Goal: Task Accomplishment & Management: Manage account settings

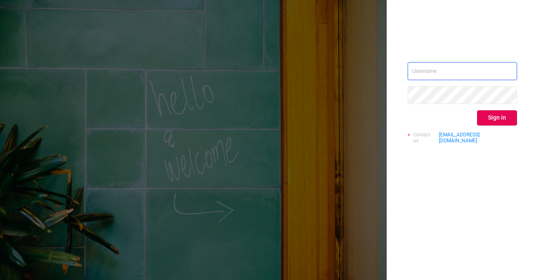
type input "[EMAIL_ADDRESS][DOMAIN_NAME]"
click at [502, 117] on button "Sign in" at bounding box center [497, 117] width 40 height 15
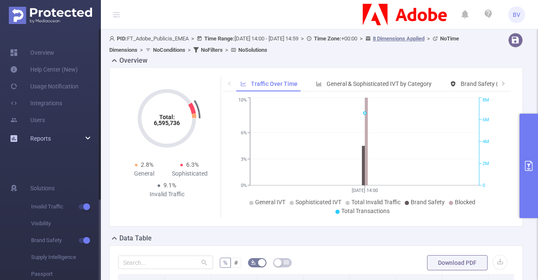
click at [87, 136] on div "Reports" at bounding box center [50, 138] width 101 height 17
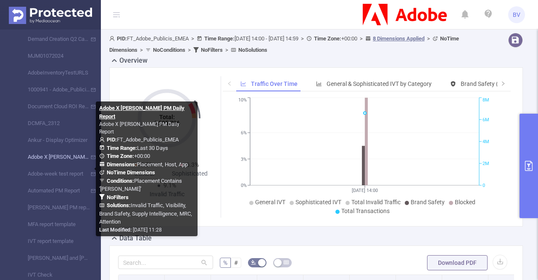
click at [49, 158] on link "Adobe X [PERSON_NAME] PM Daily Report" at bounding box center [54, 156] width 74 height 17
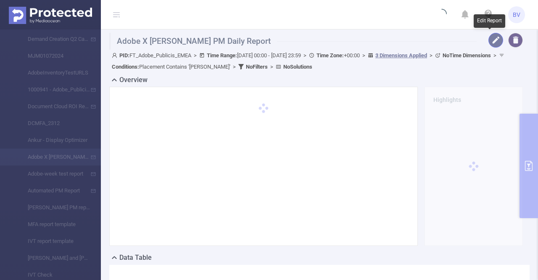
click at [488, 40] on button "button" at bounding box center [495, 40] width 15 height 15
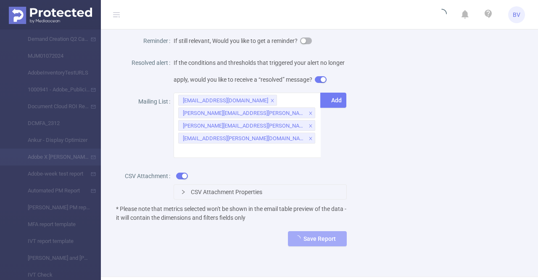
scroll to position [420, 0]
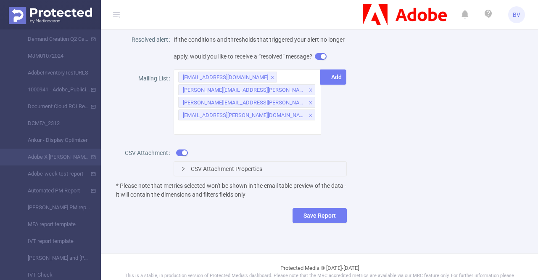
scroll to position [420, 0]
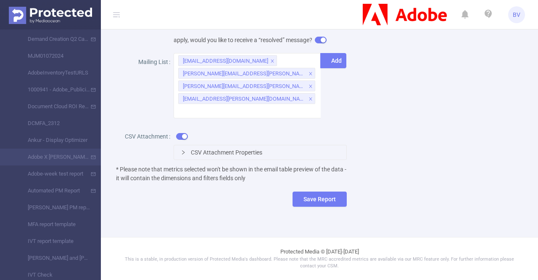
click at [222, 153] on span "CSV Attachment Properties" at bounding box center [226, 152] width 71 height 7
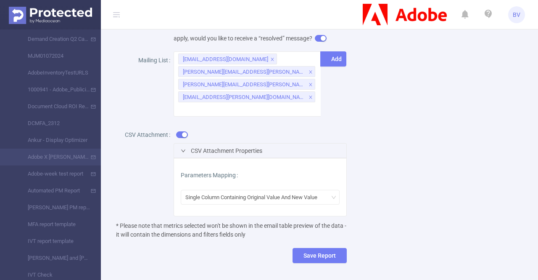
click at [222, 153] on span "CSV Attachment Properties" at bounding box center [226, 150] width 71 height 7
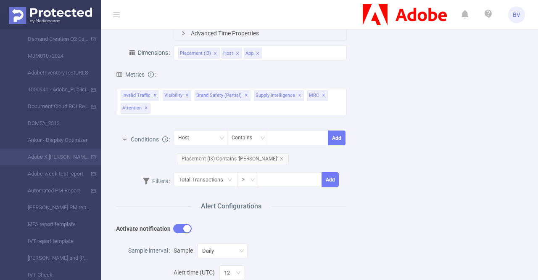
scroll to position [0, 0]
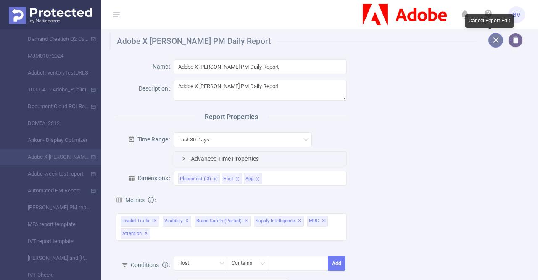
click at [488, 41] on button "button" at bounding box center [495, 40] width 15 height 15
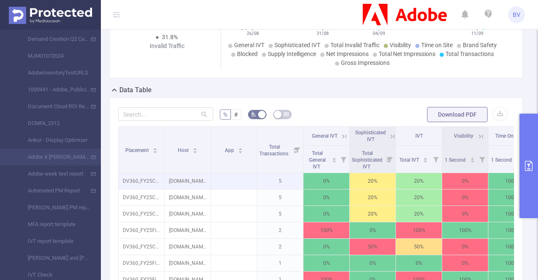
scroll to position [126, 0]
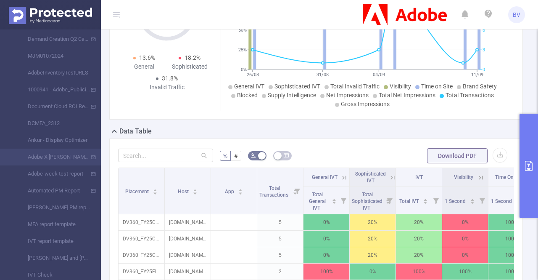
click at [525, 164] on icon "primary" at bounding box center [529, 166] width 10 height 10
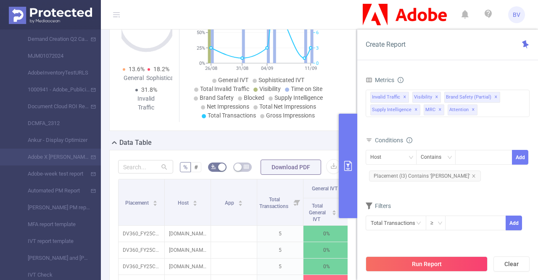
click at [285, 144] on div "Data Table" at bounding box center [236, 143] width 254 height 12
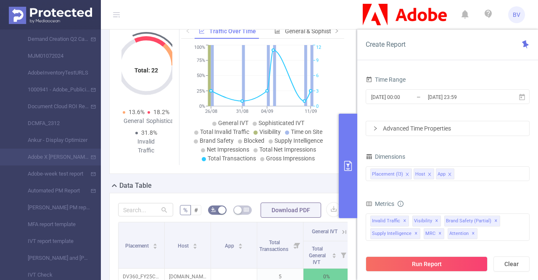
scroll to position [0, 0]
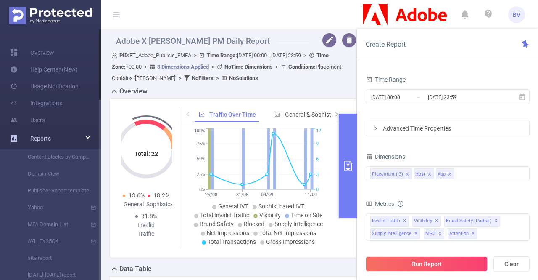
click at [59, 137] on div "Reports" at bounding box center [50, 138] width 101 height 17
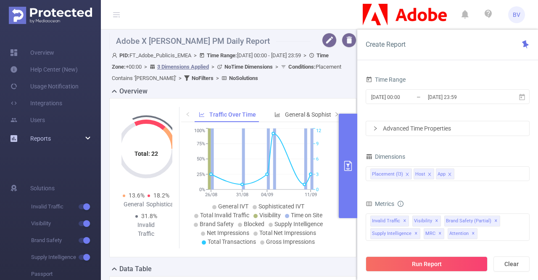
click at [79, 139] on div "Reports" at bounding box center [50, 138] width 101 height 17
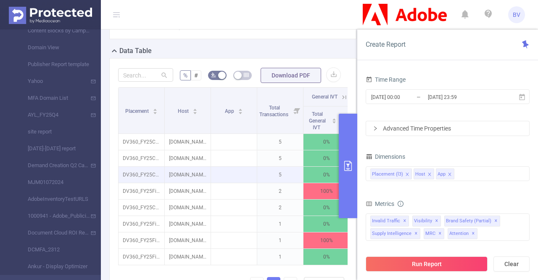
scroll to position [210, 0]
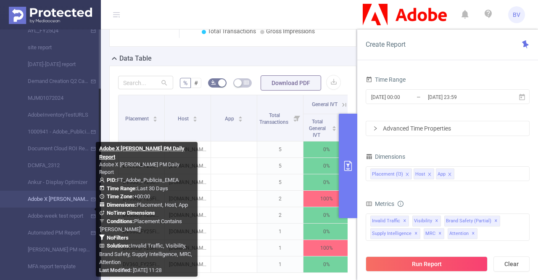
click at [53, 203] on link "Adobe X [PERSON_NAME] PM Daily Report" at bounding box center [54, 198] width 74 height 17
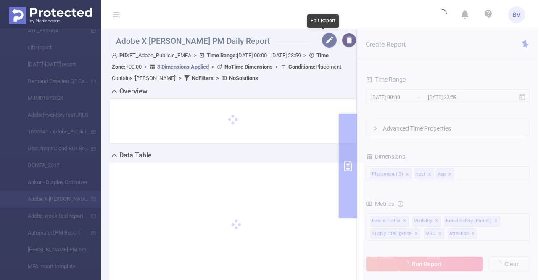
click at [325, 37] on button "button" at bounding box center [329, 40] width 15 height 15
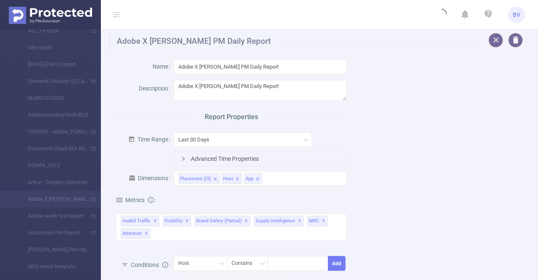
click at [249, 158] on div "Advanced Time Properties" at bounding box center [260, 158] width 172 height 14
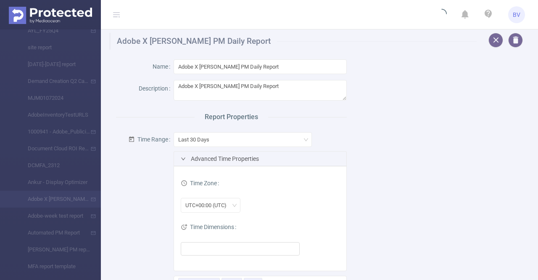
click at [249, 158] on div "Advanced Time Properties" at bounding box center [260, 158] width 172 height 14
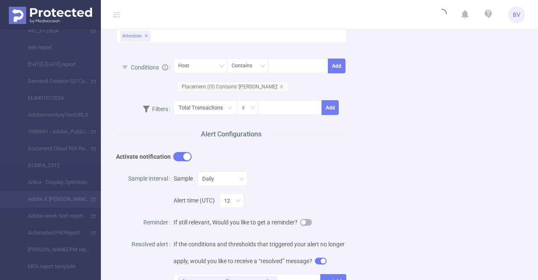
scroll to position [252, 0]
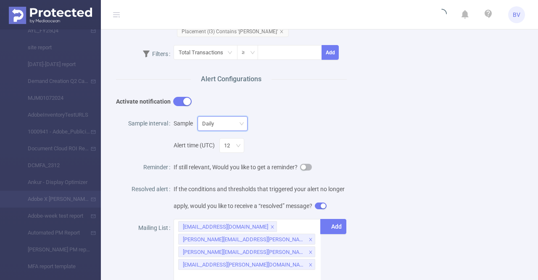
click at [235, 124] on div "Daily" at bounding box center [222, 123] width 41 height 14
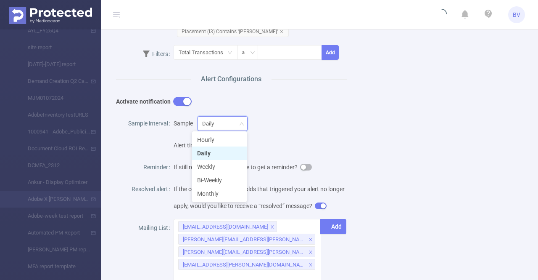
click at [305, 124] on div "Sample Daily" at bounding box center [260, 123] width 173 height 17
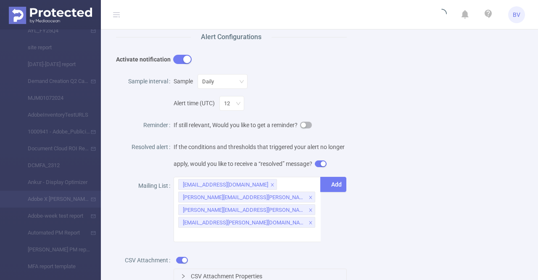
scroll to position [336, 0]
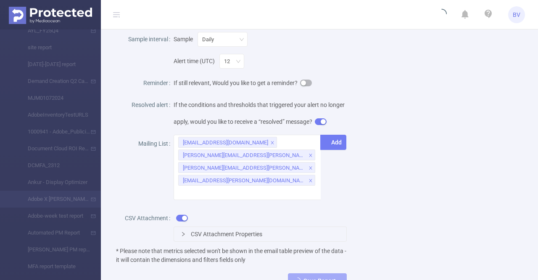
click at [241, 240] on div "CSV Attachment Properties" at bounding box center [260, 234] width 172 height 14
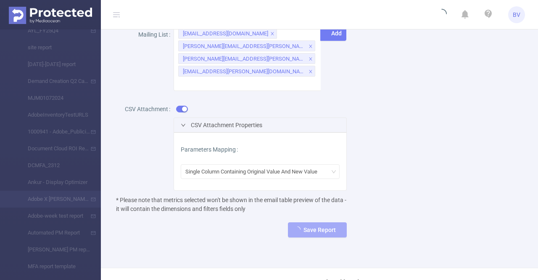
scroll to position [462, 0]
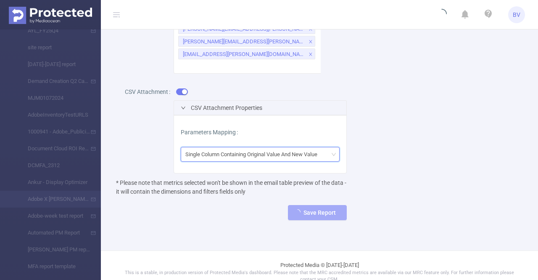
click at [253, 160] on div "Single Column Containing Original Value And New Value" at bounding box center [254, 154] width 138 height 14
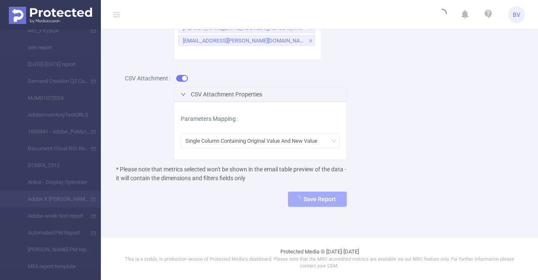
scroll to position [436, 0]
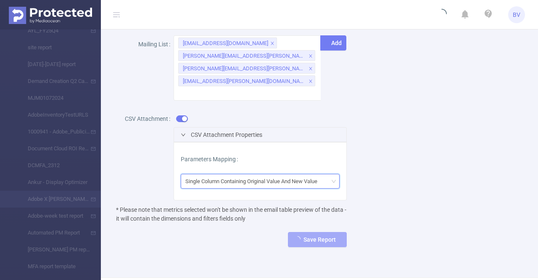
click at [279, 185] on div "Single Column Containing Original Value And New Value" at bounding box center [254, 181] width 138 height 14
click at [241, 247] on div "Save Report" at bounding box center [231, 239] width 231 height 15
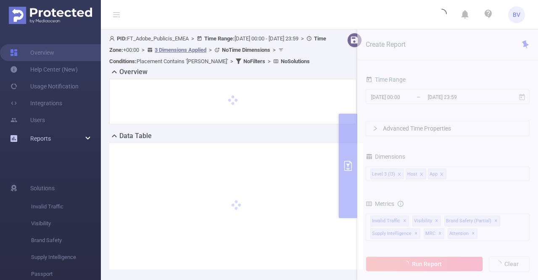
click at [90, 139] on div "Reports" at bounding box center [50, 138] width 101 height 17
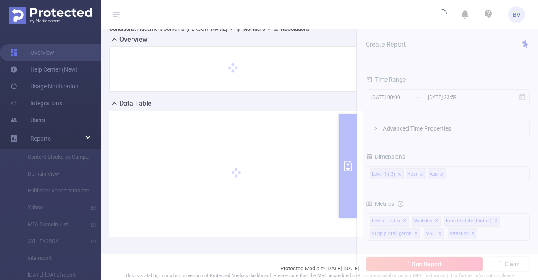
scroll to position [48, 0]
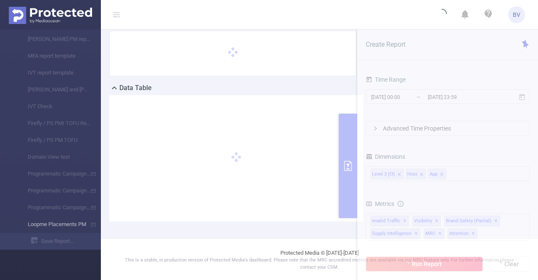
click at [65, 225] on li "Loopme Placements PM" at bounding box center [50, 224] width 101 height 17
click at [59, 221] on li "Loopme Placements PM" at bounding box center [50, 224] width 101 height 17
click at [60, 223] on li "Loopme Placements PM" at bounding box center [50, 224] width 101 height 17
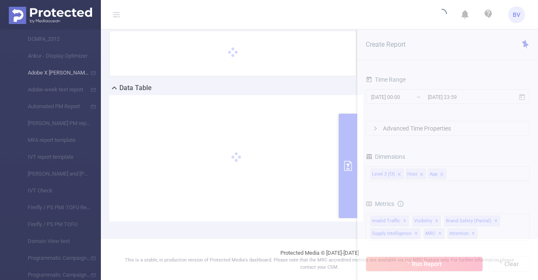
click at [62, 76] on li "Adobe X [PERSON_NAME] PM Daily Report" at bounding box center [50, 72] width 101 height 17
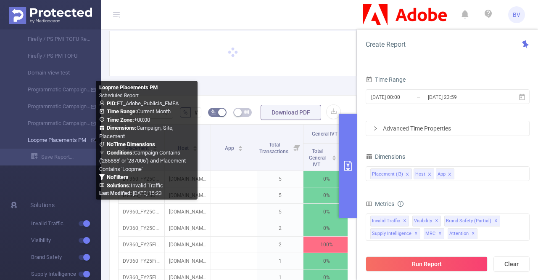
click at [64, 140] on link "Loopme Placements PM" at bounding box center [54, 140] width 74 height 17
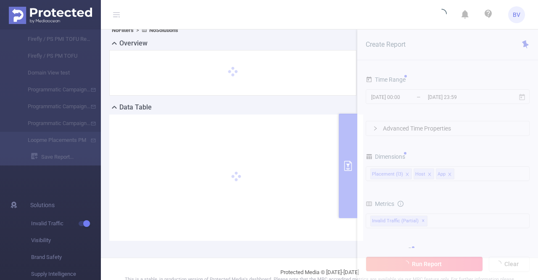
scroll to position [67, 0]
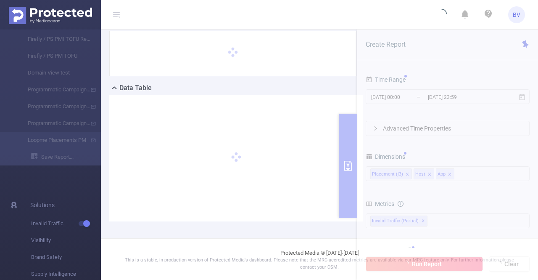
type input "2025-09-01 00:00"
type input "2025-09-23 15:59"
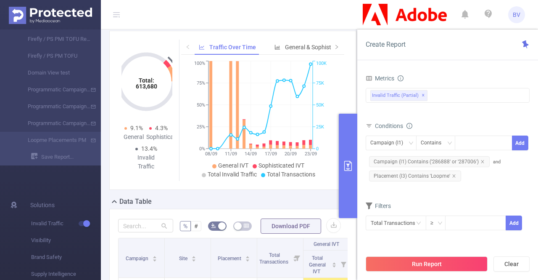
scroll to position [109, 0]
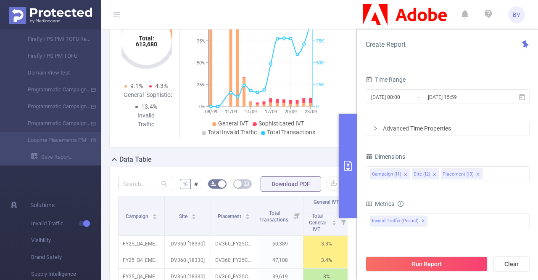
click at [345, 169] on icon "primary" at bounding box center [348, 166] width 10 height 10
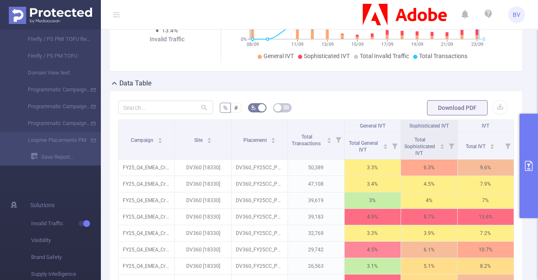
scroll to position [193, 0]
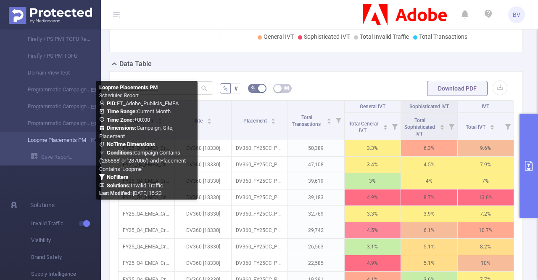
click at [60, 136] on link "Loopme Placements PM" at bounding box center [54, 140] width 74 height 17
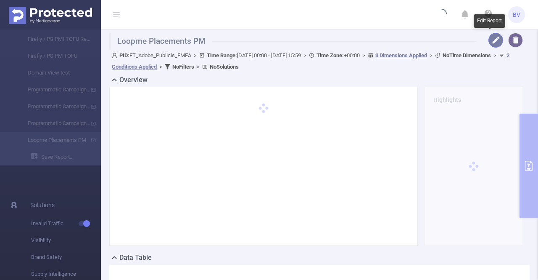
click at [488, 40] on button "button" at bounding box center [495, 40] width 15 height 15
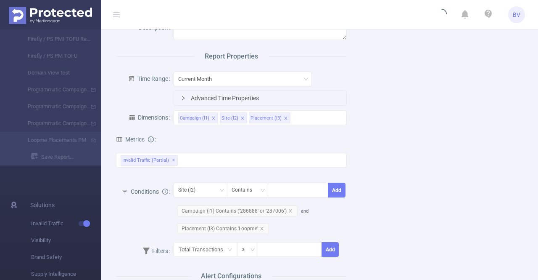
scroll to position [42, 0]
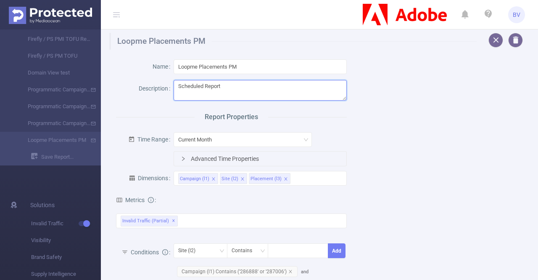
drag, startPoint x: 236, startPoint y: 88, endPoint x: 173, endPoint y: 84, distance: 63.6
click at [174, 84] on textarea "Scheduled Report" at bounding box center [260, 90] width 173 height 21
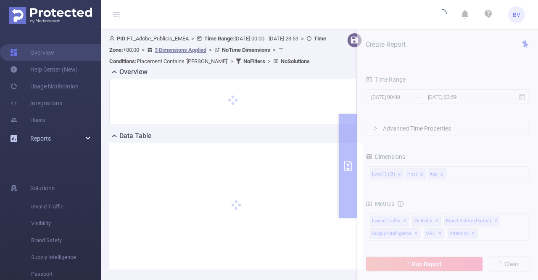
click at [74, 142] on div "Reports" at bounding box center [50, 138] width 101 height 17
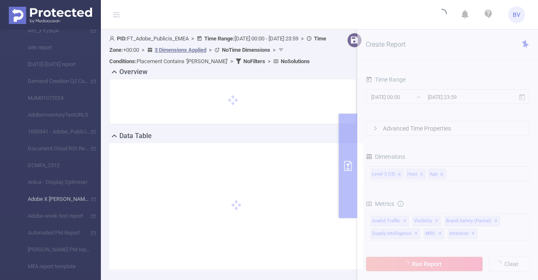
click at [62, 198] on li "Adobe X [PERSON_NAME] PM Daily Report" at bounding box center [50, 198] width 101 height 17
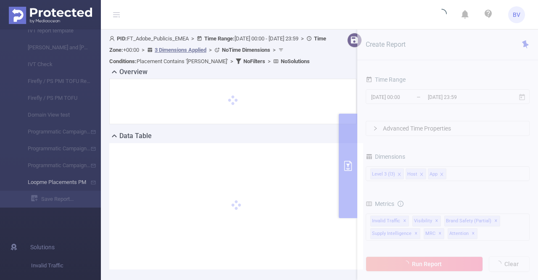
click at [73, 182] on li "Loopme Placements PM" at bounding box center [50, 182] width 101 height 17
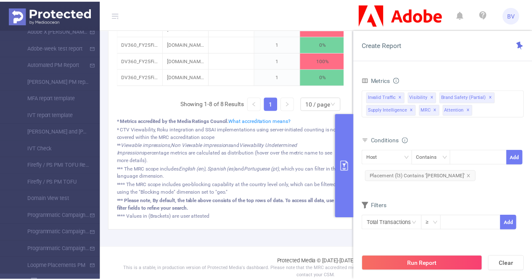
scroll to position [401, 0]
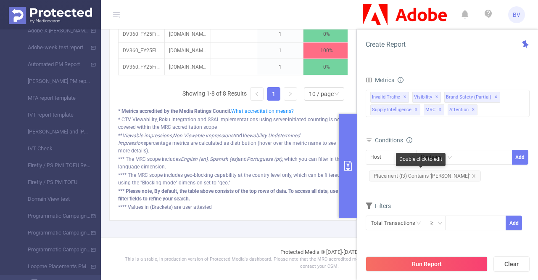
click at [422, 177] on span "Placement (l3) Contains '[PERSON_NAME]'" at bounding box center [425, 175] width 112 height 11
click at [415, 174] on span "Placement (l3) Contains '[PERSON_NAME]'" at bounding box center [425, 175] width 112 height 11
click at [436, 171] on span "Placement (l3) Contains '[PERSON_NAME]'" at bounding box center [425, 175] width 112 height 11
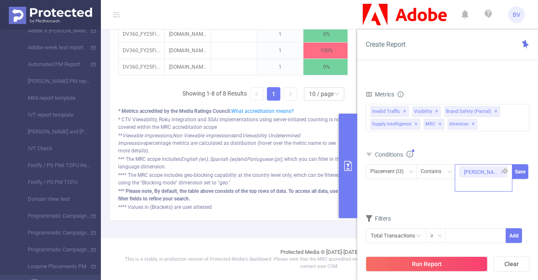
click at [501, 170] on icon "icon: close" at bounding box center [503, 172] width 4 height 4
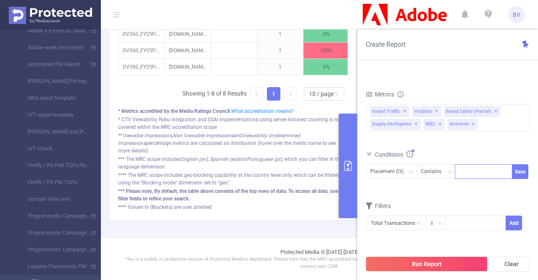
click at [487, 169] on div at bounding box center [483, 171] width 48 height 14
type input "loop"
type input "e"
type input "loopme"
click at [484, 187] on li "loopme" at bounding box center [484, 186] width 58 height 13
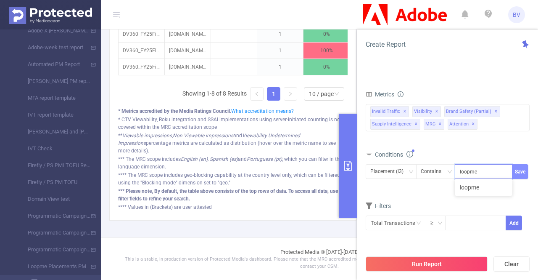
type input "loopme"
click at [525, 174] on button "Save" at bounding box center [520, 171] width 16 height 15
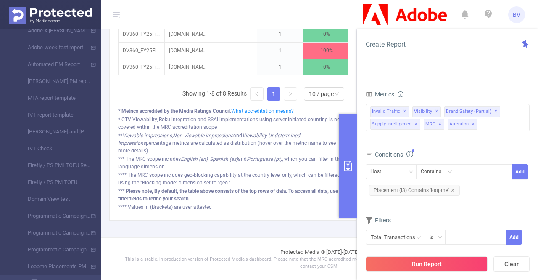
click at [488, 190] on div "Host Contains Add Placement (l3) Contains 'loopme'" at bounding box center [448, 180] width 164 height 33
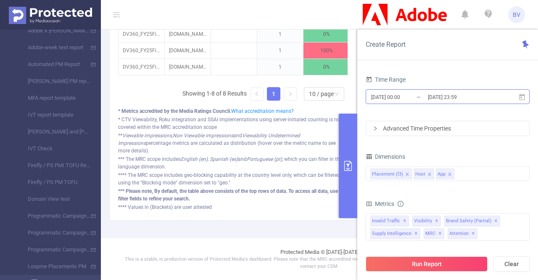
click at [465, 101] on input "[DATE] 23:59" at bounding box center [461, 96] width 68 height 11
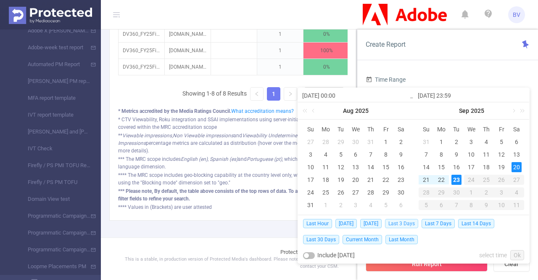
click at [415, 222] on span "Last 3 Days" at bounding box center [401, 223] width 33 height 9
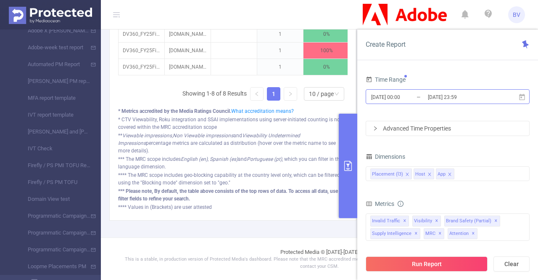
click at [441, 100] on input "[DATE] 23:59" at bounding box center [461, 96] width 68 height 11
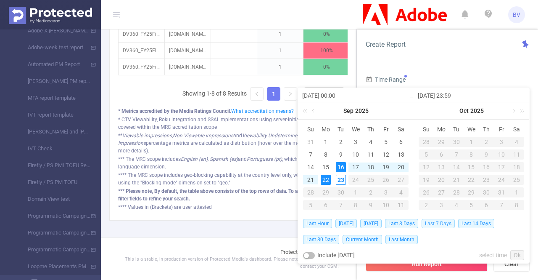
click at [446, 221] on span "Last 7 Days" at bounding box center [438, 223] width 33 height 9
type input "[DATE] 00:00"
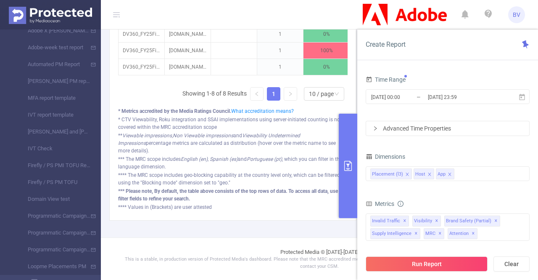
click at [415, 112] on form "Time Range [DATE] 00:00 _ [DATE] 23:59 Advanced Time Properties" at bounding box center [448, 105] width 164 height 62
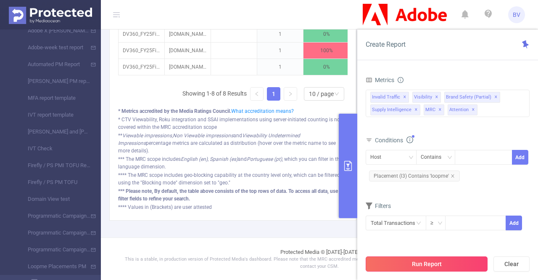
click at [461, 266] on button "Run Report" at bounding box center [427, 263] width 122 height 15
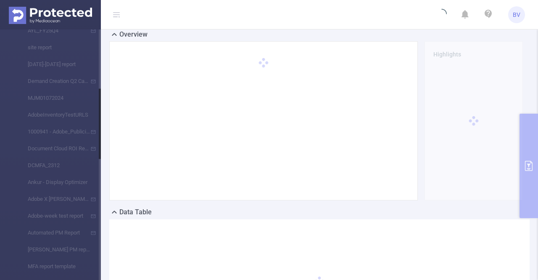
scroll to position [0, 0]
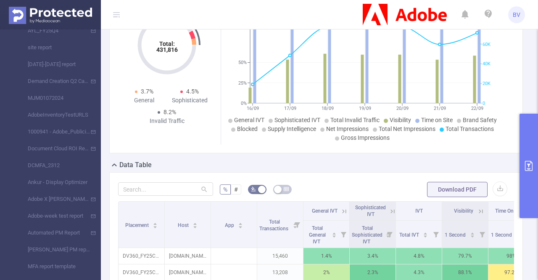
scroll to position [84, 0]
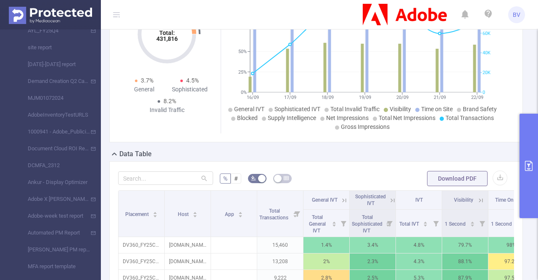
click at [524, 169] on icon "primary" at bounding box center [529, 166] width 10 height 10
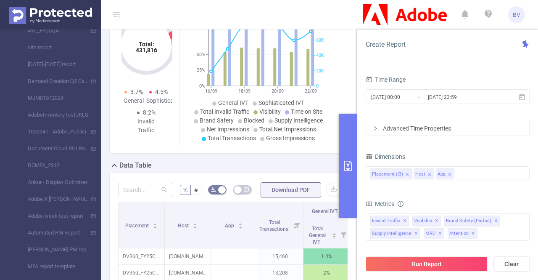
click at [441, 129] on div "Advanced Time Properties" at bounding box center [447, 128] width 163 height 14
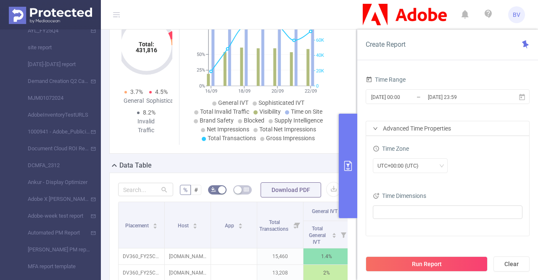
click at [330, 19] on header "BV" at bounding box center [269, 14] width 538 height 29
click at [481, 45] on div "Create Report" at bounding box center [447, 44] width 181 height 31
click at [351, 146] on button "primary" at bounding box center [348, 166] width 18 height 104
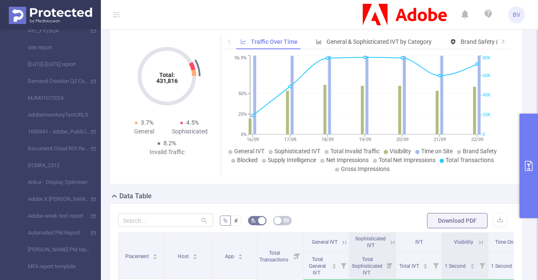
scroll to position [0, 0]
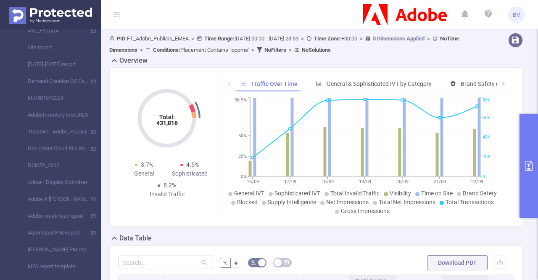
click at [528, 138] on button "primary" at bounding box center [529, 166] width 18 height 104
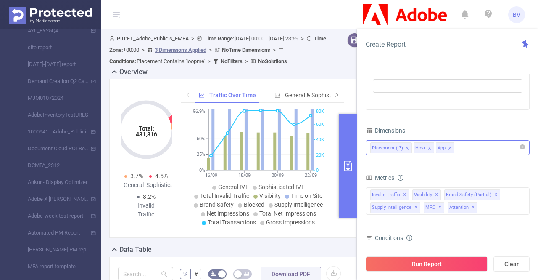
click at [469, 141] on div "Placement (l3) Host App" at bounding box center [447, 147] width 155 height 14
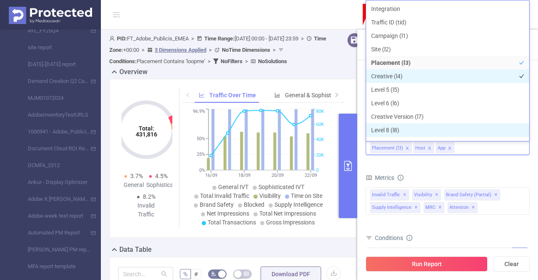
scroll to position [9, 0]
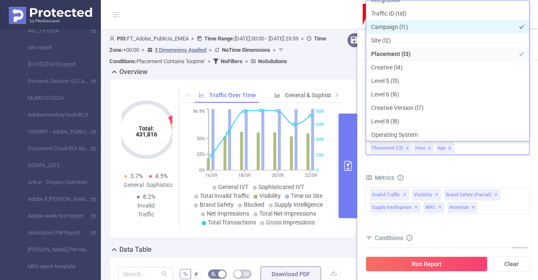
click at [416, 30] on li "Campaign (l1)" at bounding box center [447, 26] width 163 height 13
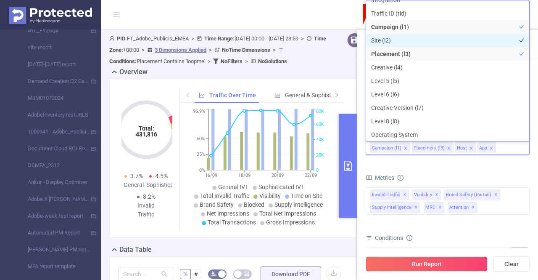
click at [416, 38] on li "Site (l2)" at bounding box center [447, 40] width 163 height 13
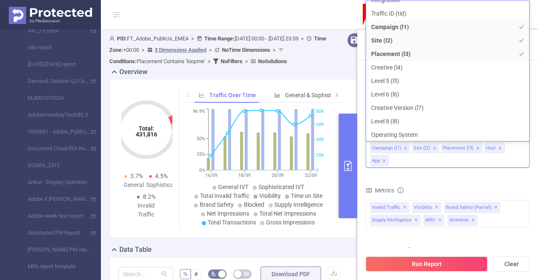
click at [478, 176] on form "Dimensions Campaign (l1) Site (l2) Placement (l3) Host App Metrics Total Genera…" at bounding box center [448, 237] width 164 height 227
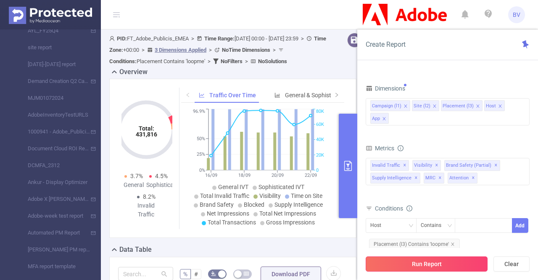
click at [466, 260] on button "Run Report" at bounding box center [427, 263] width 122 height 15
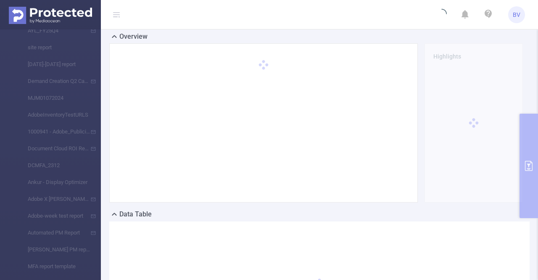
scroll to position [0, 0]
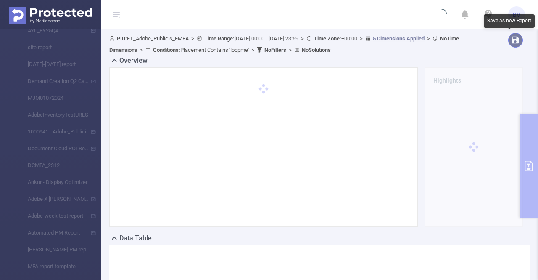
click at [515, 42] on button "button" at bounding box center [515, 40] width 15 height 15
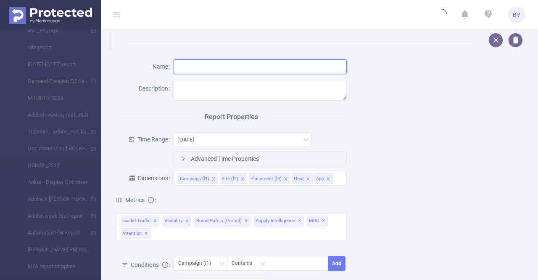
click at [256, 73] on input "text" at bounding box center [260, 66] width 173 height 15
click at [214, 66] on input "TOFU Loopme Report" at bounding box center [260, 66] width 173 height 15
type input "TOFU Loopme PM Report"
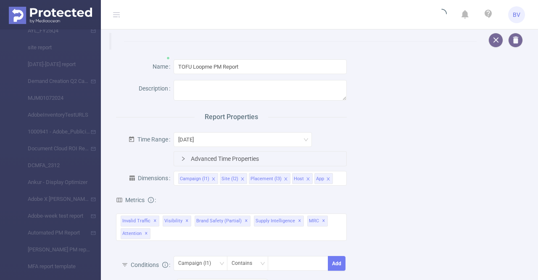
click at [374, 132] on div "Name TOFU Loopme PM Report Description Report Properties Time Range [DATE] Adva…" at bounding box center [316, 222] width 420 height 344
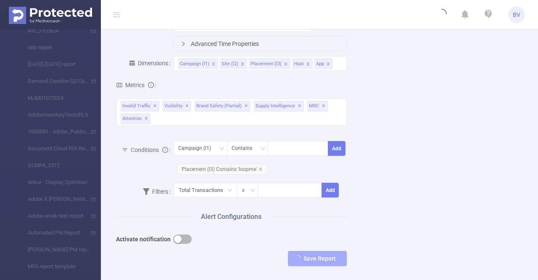
scroll to position [126, 0]
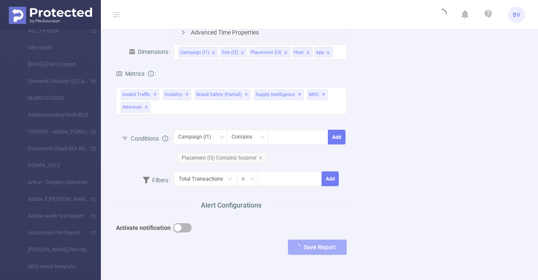
click at [186, 226] on button "button" at bounding box center [182, 227] width 18 height 9
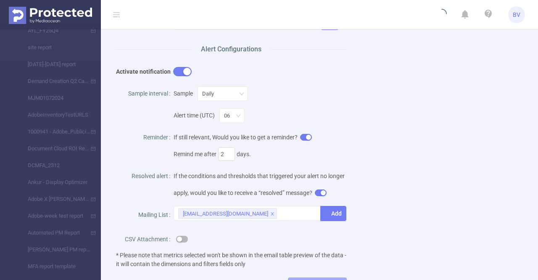
scroll to position [336, 0]
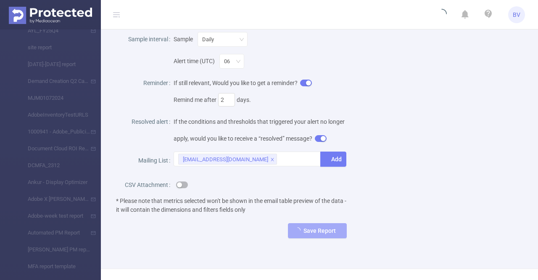
click at [183, 193] on div at bounding box center [260, 184] width 173 height 17
click at [183, 188] on button "button" at bounding box center [182, 184] width 12 height 7
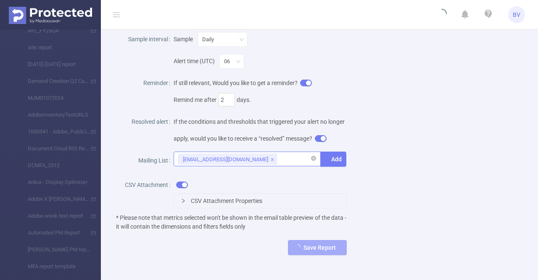
click at [295, 166] on div "[EMAIL_ADDRESS][DOMAIN_NAME]" at bounding box center [247, 159] width 138 height 14
type input "venk"
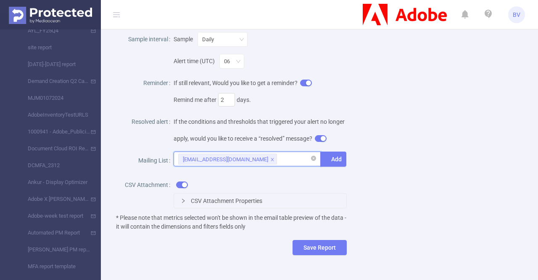
paste input "[EMAIL_ADDRESS][PERSON_NAME][DOMAIN_NAME]"
type input "[EMAIL_ADDRESS][PERSON_NAME][DOMAIN_NAME]"
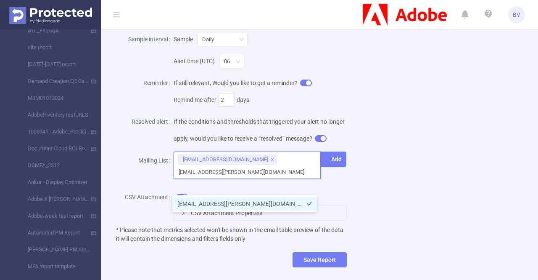
click at [292, 207] on li "[EMAIL_ADDRESS][PERSON_NAME][DOMAIN_NAME]" at bounding box center [244, 203] width 145 height 13
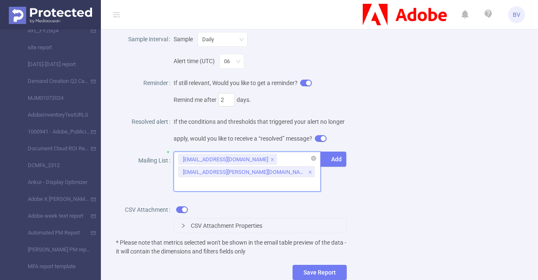
paste input "[EMAIL_ADDRESS][PERSON_NAME][DOMAIN_NAME]"
type input "[EMAIL_ADDRESS][PERSON_NAME][DOMAIN_NAME]"
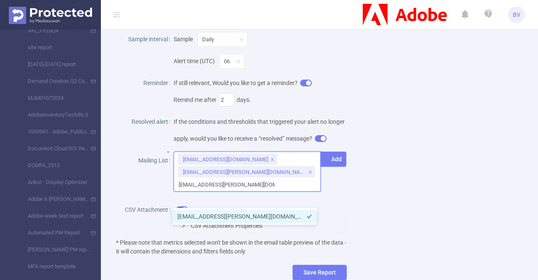
click at [283, 217] on li "[EMAIL_ADDRESS][PERSON_NAME][DOMAIN_NAME]" at bounding box center [244, 215] width 145 height 13
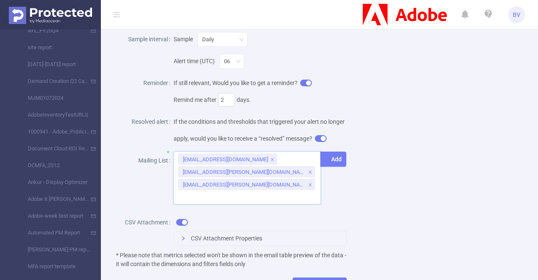
paste input "[PERSON_NAME][EMAIL_ADDRESS][DOMAIN_NAME]"
type input "[PERSON_NAME][EMAIL_ADDRESS][DOMAIN_NAME]"
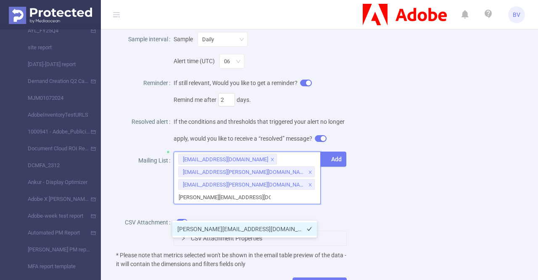
click at [283, 227] on li "[PERSON_NAME][EMAIL_ADDRESS][DOMAIN_NAME]" at bounding box center [244, 228] width 145 height 13
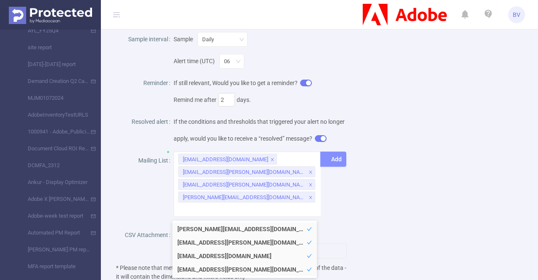
click at [334, 166] on button "Add" at bounding box center [333, 158] width 26 height 15
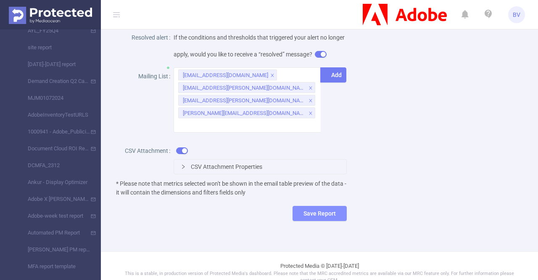
click at [330, 217] on button "Save Report" at bounding box center [320, 213] width 54 height 15
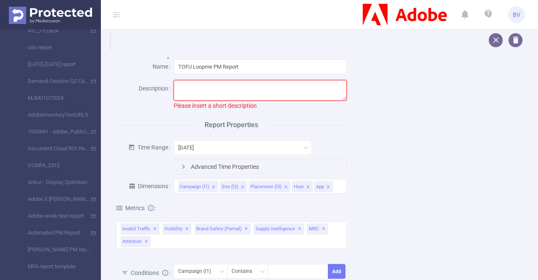
click at [206, 90] on textarea at bounding box center [260, 90] width 173 height 21
paste textarea "Scheduled Report"
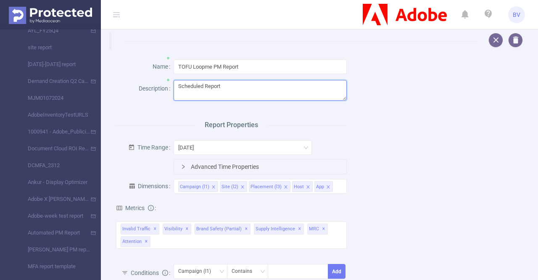
type textarea "Scheduled Report"
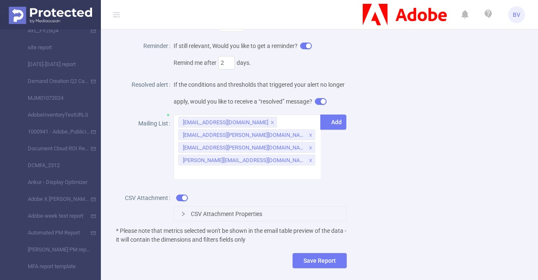
scroll to position [378, 0]
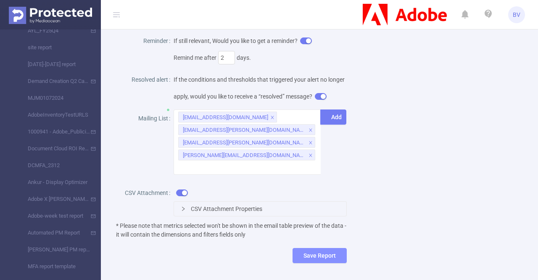
click at [322, 256] on button "Save Report" at bounding box center [320, 255] width 54 height 15
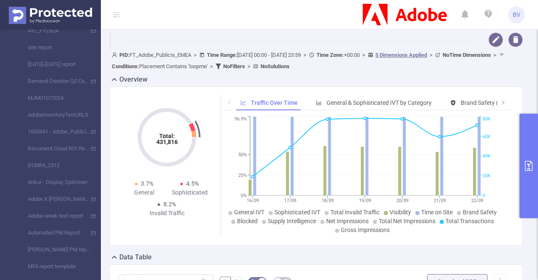
scroll to position [0, 0]
click at [441, 55] on icon at bounding box center [437, 55] width 5 height 5
click at [489, 41] on button "button" at bounding box center [495, 40] width 15 height 15
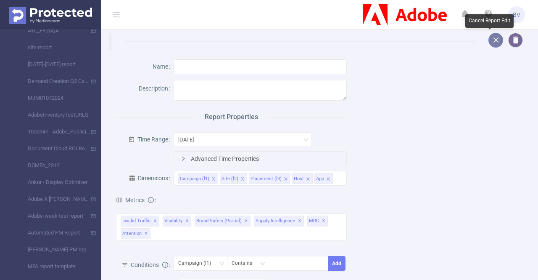
click at [488, 40] on button "button" at bounding box center [495, 40] width 15 height 15
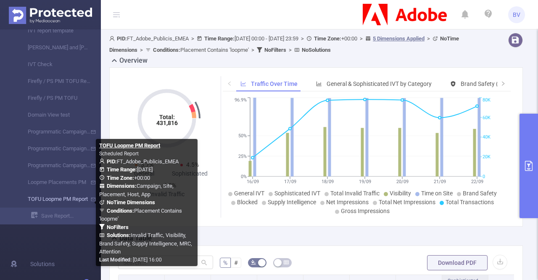
click at [63, 201] on link "TOFU Loopme PM Report" at bounding box center [54, 198] width 74 height 17
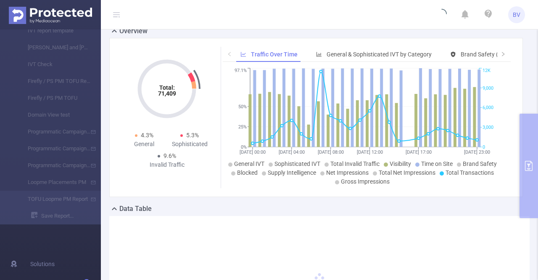
scroll to position [43, 0]
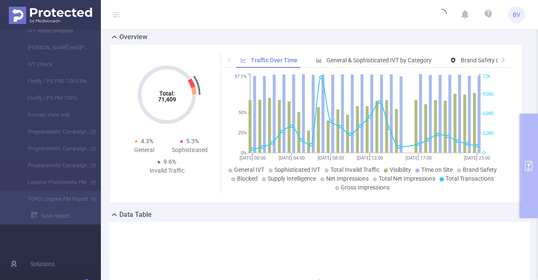
type input "[DATE] 00:00"
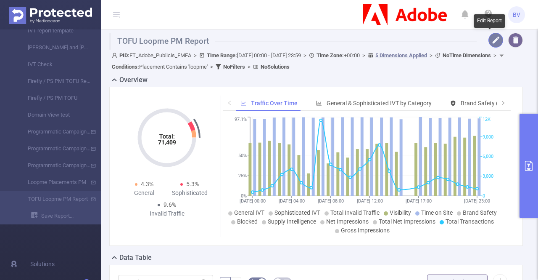
click at [491, 43] on button "button" at bounding box center [495, 40] width 15 height 15
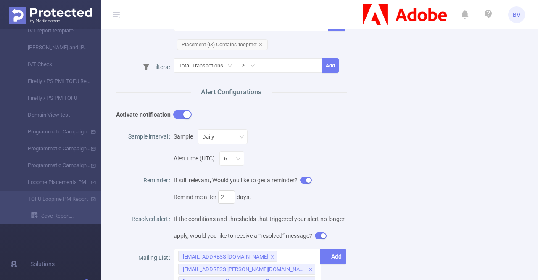
scroll to position [252, 0]
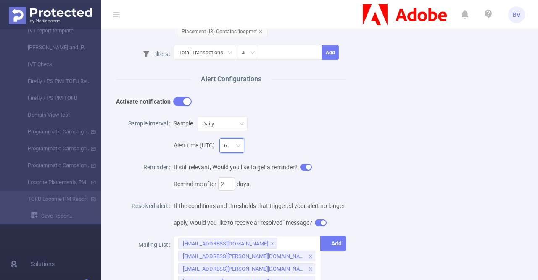
click at [241, 147] on icon "icon: down" at bounding box center [238, 146] width 5 height 6
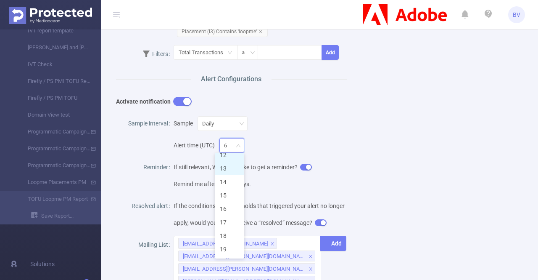
scroll to position [163, 0]
click at [232, 214] on li "16" at bounding box center [229, 213] width 29 height 13
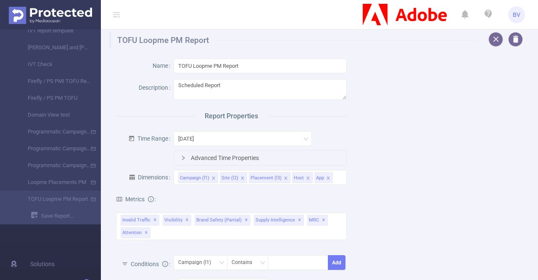
scroll to position [0, 0]
click at [488, 42] on button "button" at bounding box center [495, 40] width 15 height 15
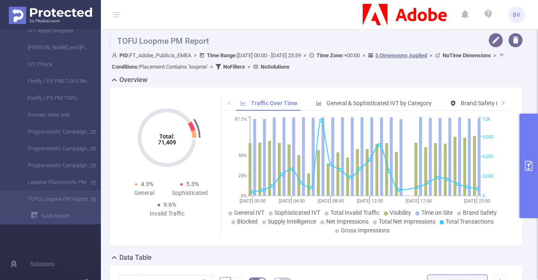
click at [441, 55] on icon at bounding box center [437, 55] width 5 height 5
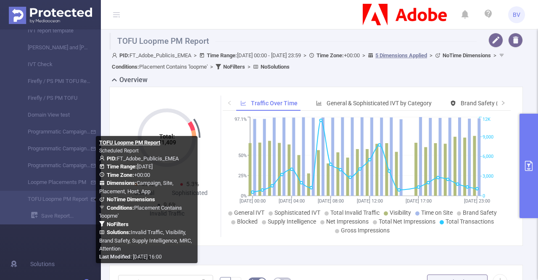
click at [92, 198] on div "TOFU Loopme PM Report Scheduled Report PID: FT_Adobe_Publicis_EMEA Time Range: …" at bounding box center [144, 199] width 105 height 127
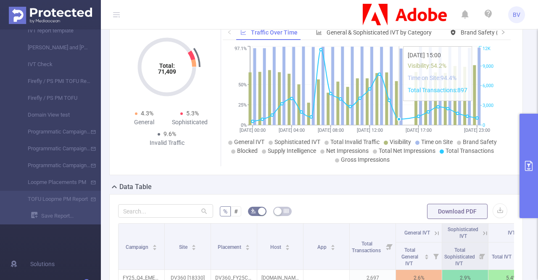
scroll to position [84, 0]
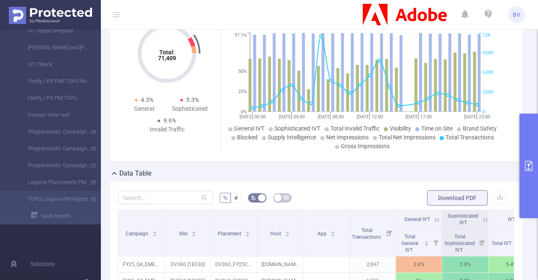
click at [522, 171] on button "primary" at bounding box center [529, 166] width 18 height 104
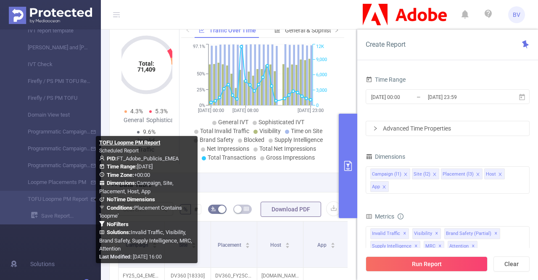
click at [103, 199] on icon at bounding box center [101, 198] width 5 height 5
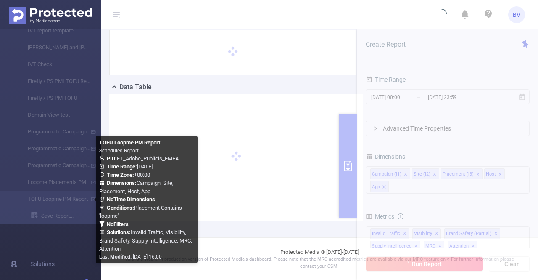
scroll to position [67, 0]
click at [103, 199] on icon at bounding box center [101, 198] width 5 height 5
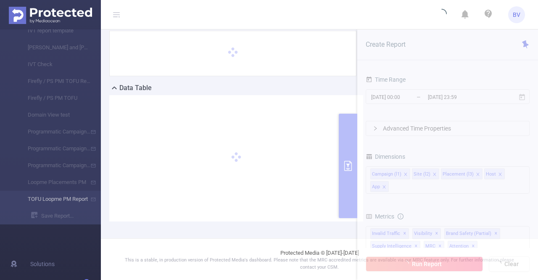
click at [71, 203] on li "TOFU Loopme PM Report" at bounding box center [50, 198] width 101 height 17
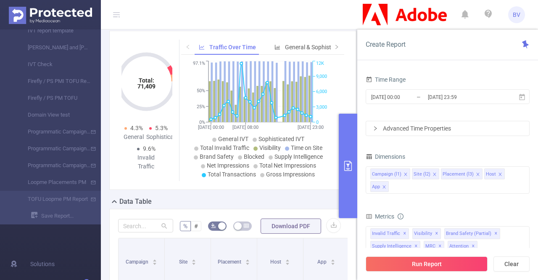
scroll to position [84, 0]
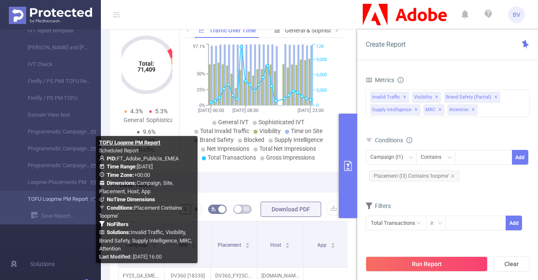
click at [66, 197] on link "TOFU Loopme PM Report" at bounding box center [54, 198] width 74 height 17
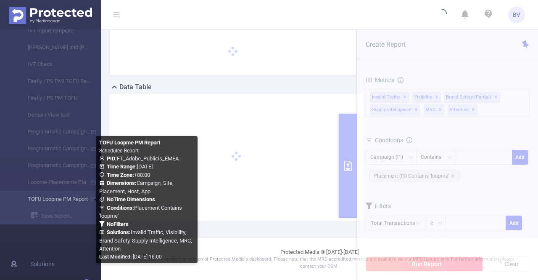
scroll to position [67, 0]
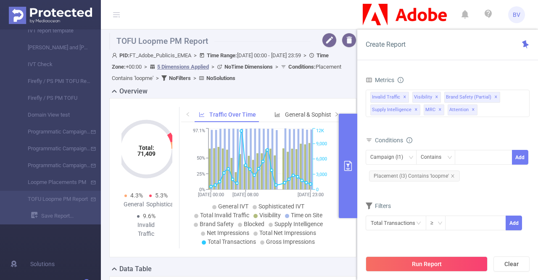
click at [343, 77] on div "PID: FT_Adobe_Publicis_EMEA > Time Range: [DATE] 00:00 - [DATE] 23:59 > Time Zo…" at bounding box center [234, 67] width 245 height 34
click at [355, 154] on button "primary" at bounding box center [348, 166] width 18 height 104
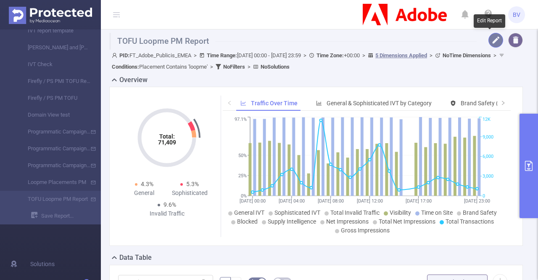
click at [488, 42] on button "button" at bounding box center [495, 40] width 15 height 15
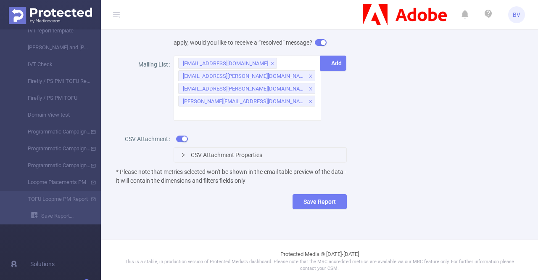
scroll to position [436, 0]
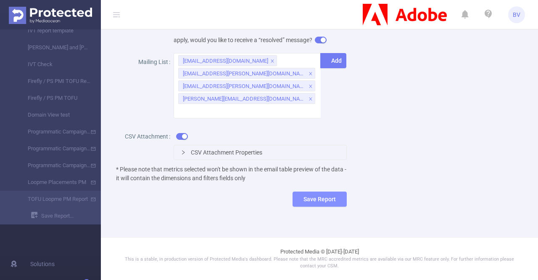
click at [301, 203] on button "Save Report" at bounding box center [320, 198] width 54 height 15
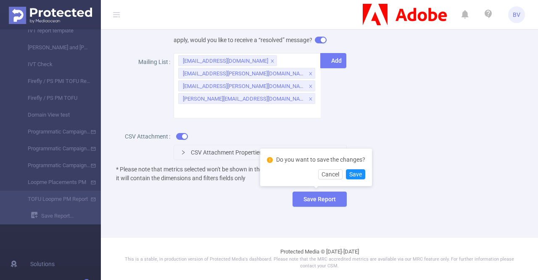
click at [335, 175] on button "Cancel" at bounding box center [330, 174] width 24 height 10
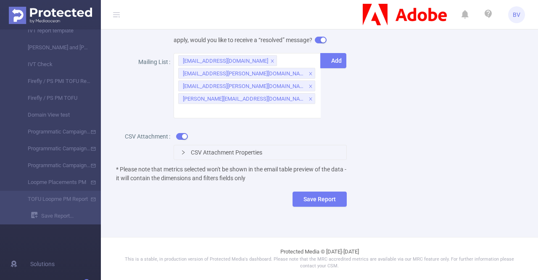
click at [234, 157] on div "CSV Attachment Properties" at bounding box center [260, 152] width 172 height 14
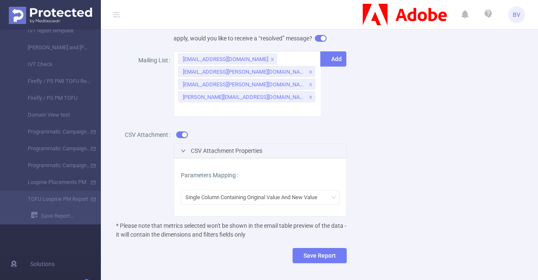
click at [235, 146] on div "CSV Attachment Properties" at bounding box center [260, 150] width 172 height 14
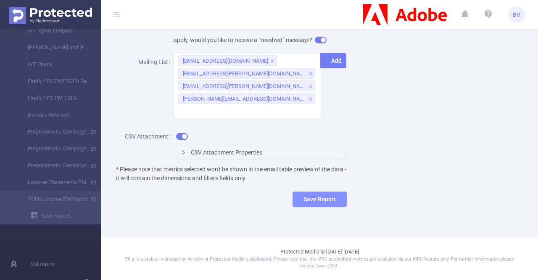
click at [323, 204] on button "Save Report" at bounding box center [320, 198] width 54 height 15
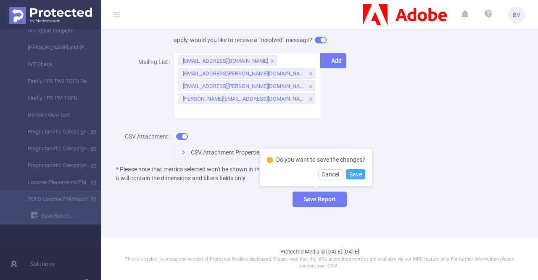
click at [364, 175] on button "Save" at bounding box center [355, 174] width 19 height 10
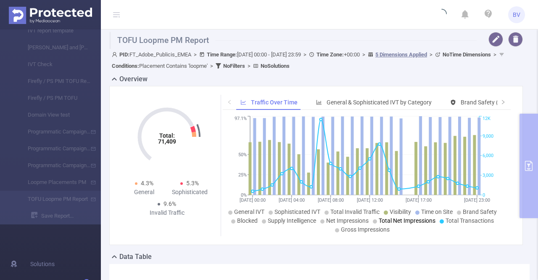
scroll to position [0, 0]
